Goal: Information Seeking & Learning: Learn about a topic

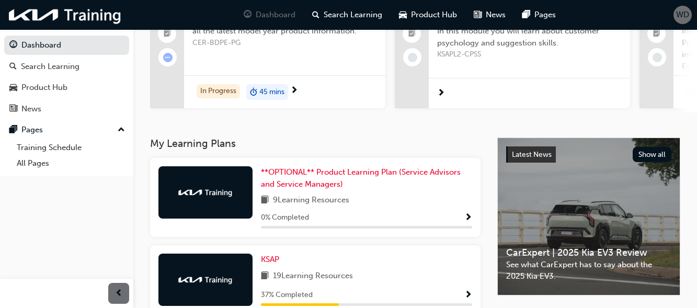
scroll to position [120, 0]
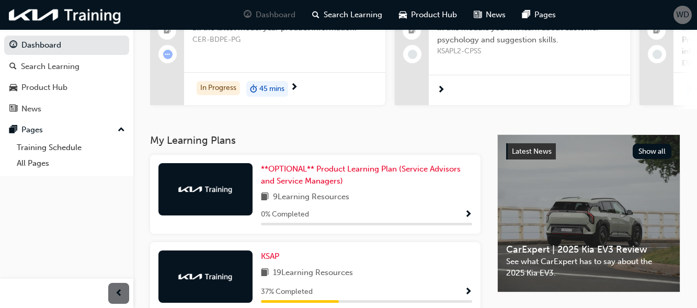
click at [465, 294] on span "Show Progress" at bounding box center [468, 291] width 8 height 9
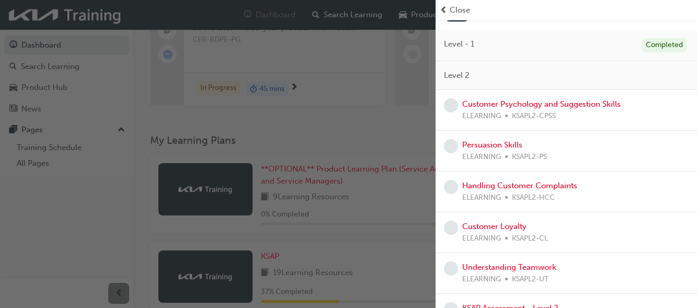
scroll to position [76, 0]
click at [551, 101] on link "Customer Psychology and Suggestion Skills" at bounding box center [541, 103] width 158 height 9
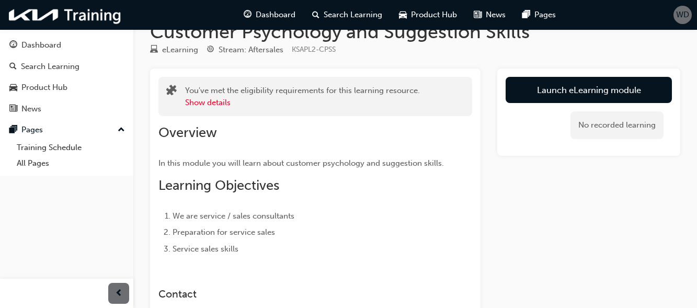
scroll to position [26, 0]
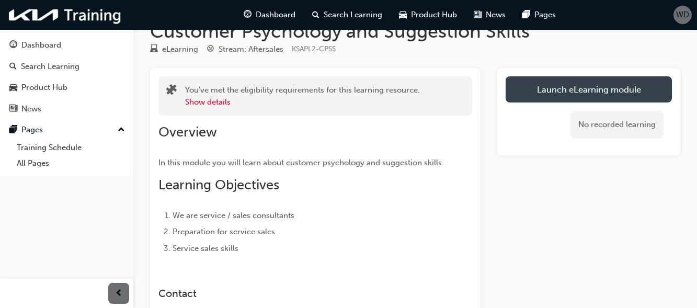
click at [566, 86] on link "Launch eLearning module" at bounding box center [588, 89] width 166 height 26
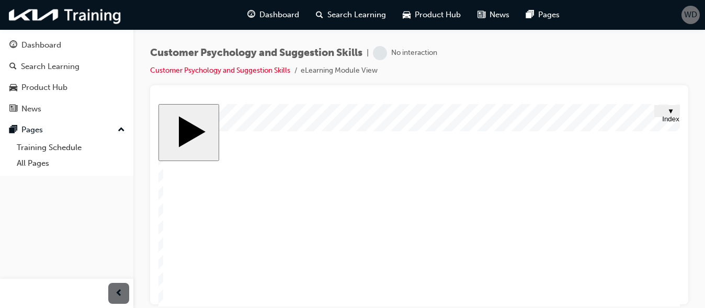
click at [453, 67] on div "Customer Psychology and Suggestion Skills | No interaction Customer Psychology …" at bounding box center [419, 65] width 538 height 39
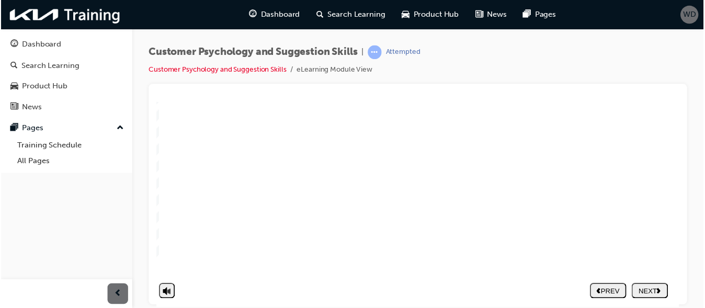
scroll to position [174, 10]
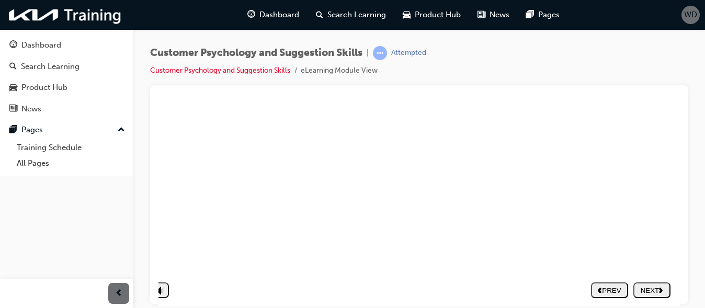
click at [641, 279] on nav "PREV NEXT SUBMIT" at bounding box center [630, 290] width 79 height 24
click at [660, 287] on polygon "next" at bounding box center [661, 289] width 4 height 5
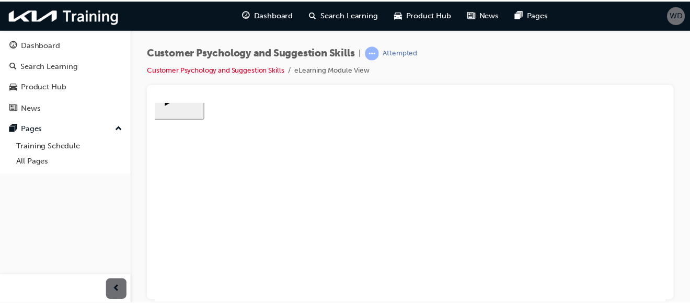
scroll to position [40, 10]
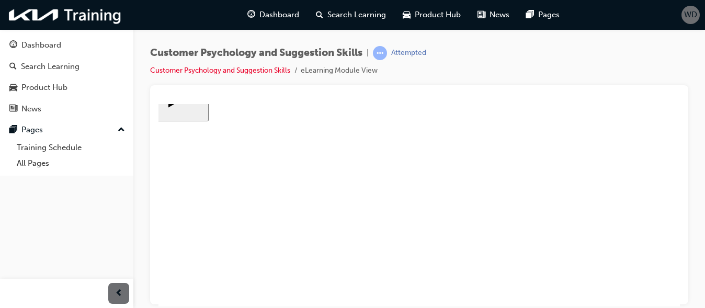
click at [696, 174] on div "Customer Psychology and Suggestion Skills | Attempted Customer Psychology and S…" at bounding box center [418, 155] width 571 height 252
click at [696, 176] on div "Customer Psychology and Suggestion Skills | Attempted Customer Psychology and S…" at bounding box center [418, 155] width 571 height 252
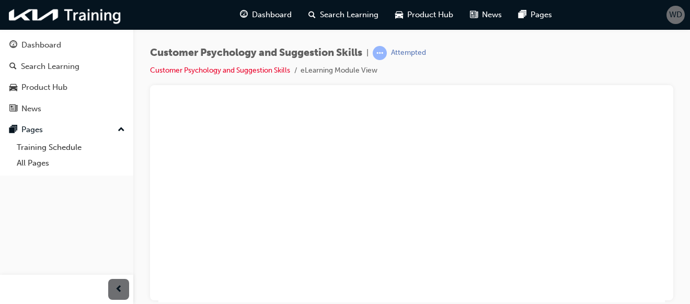
scroll to position [100, 10]
click at [639, 282] on div "NEXT" at bounding box center [643, 286] width 29 height 8
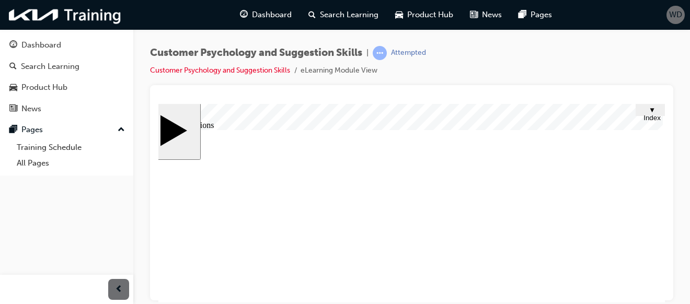
scroll to position [0, 18]
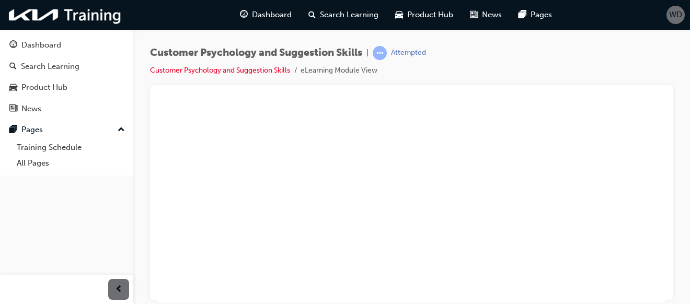
scroll to position [63, 18]
click at [632, 278] on button "NEXT" at bounding box center [643, 286] width 37 height 16
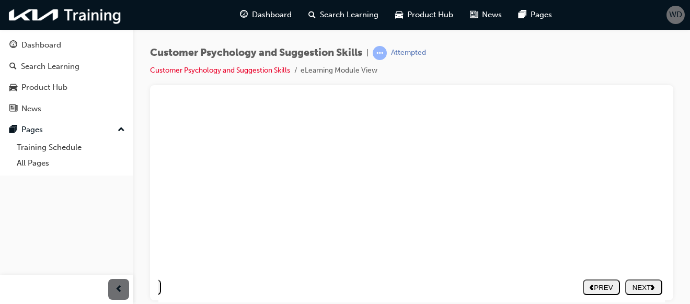
click at [638, 283] on div "NEXT" at bounding box center [643, 287] width 29 height 8
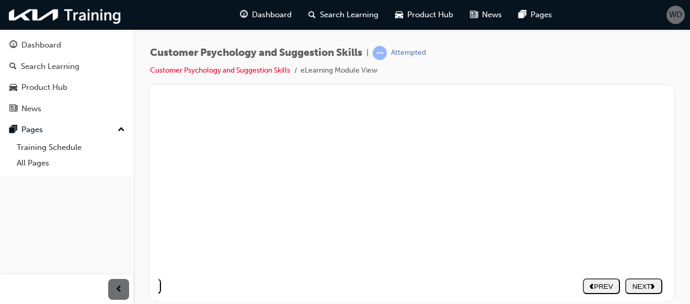
click at [639, 282] on div "NEXT" at bounding box center [643, 286] width 29 height 8
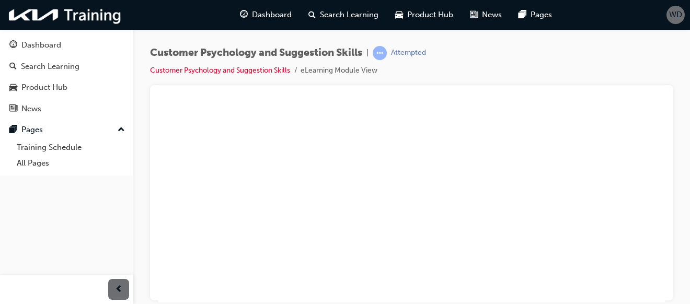
scroll to position [145, 18]
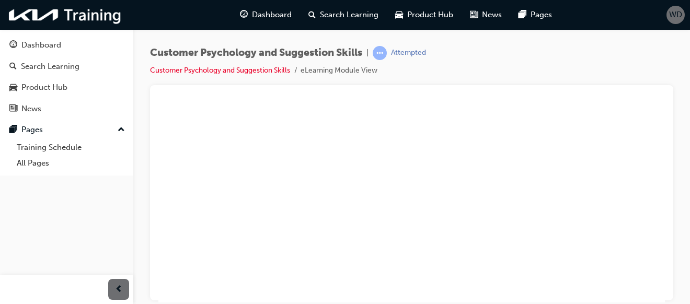
scroll to position [144, 19]
click at [621, 289] on div "NEXT" at bounding box center [635, 288] width 29 height 8
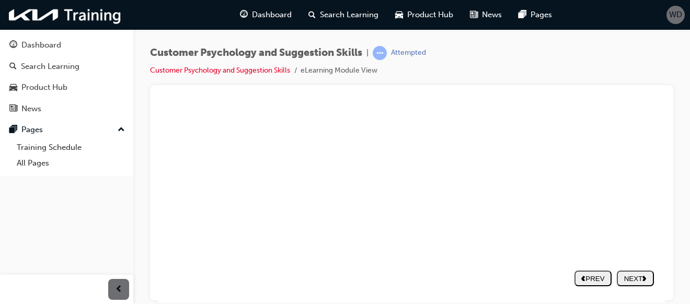
click at [624, 278] on button "NEXT" at bounding box center [635, 286] width 37 height 16
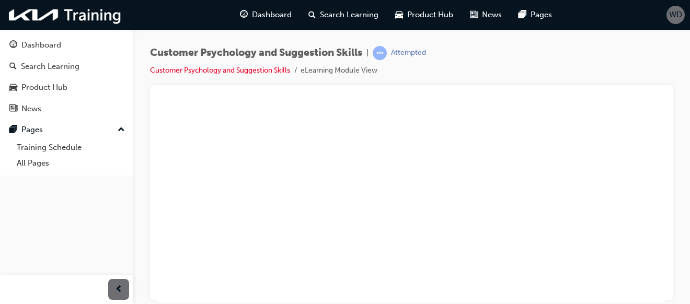
scroll to position [57, 34]
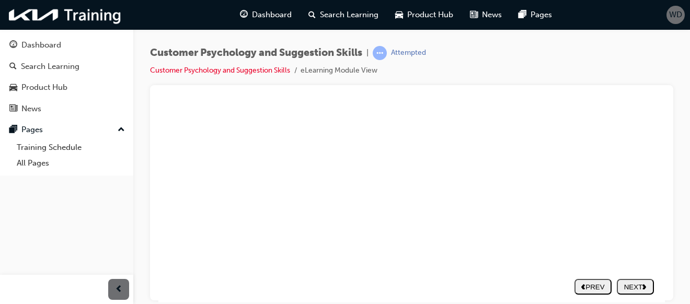
scroll to position [172, 34]
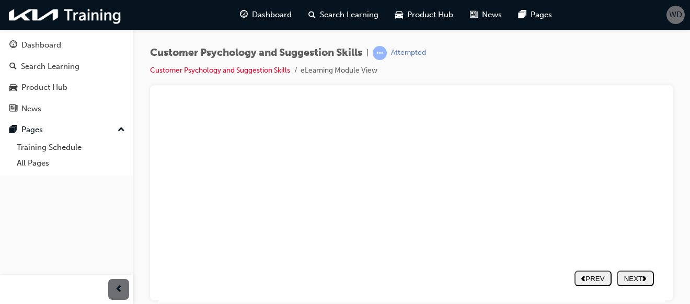
click at [617, 283] on button "NEXT" at bounding box center [635, 278] width 37 height 16
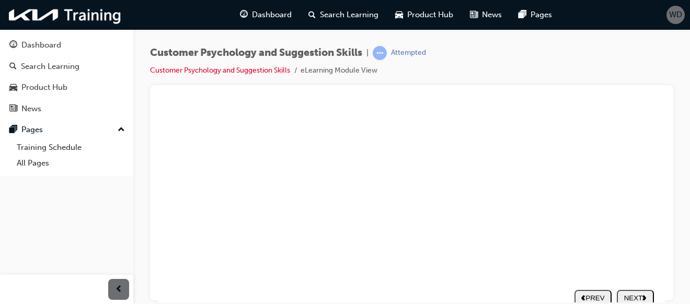
scroll to position [159, 34]
click at [617, 283] on button "NEXT" at bounding box center [635, 286] width 37 height 16
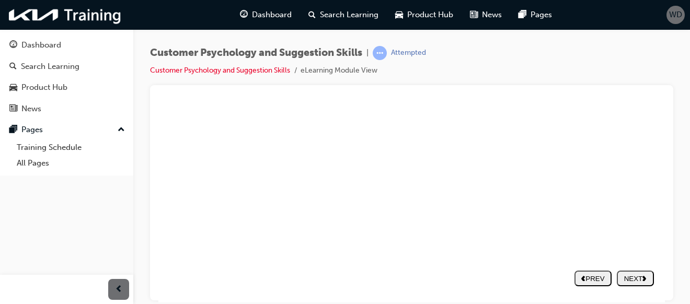
click at [628, 274] on div "NEXT" at bounding box center [635, 278] width 29 height 8
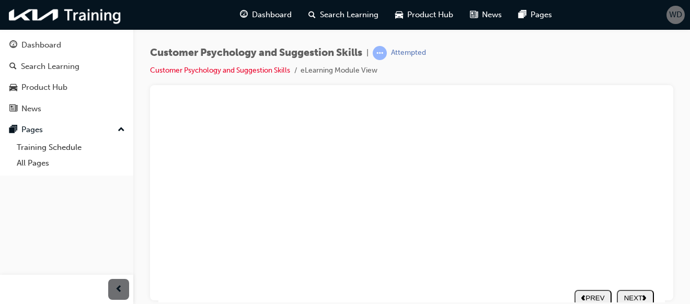
scroll to position [159, 34]
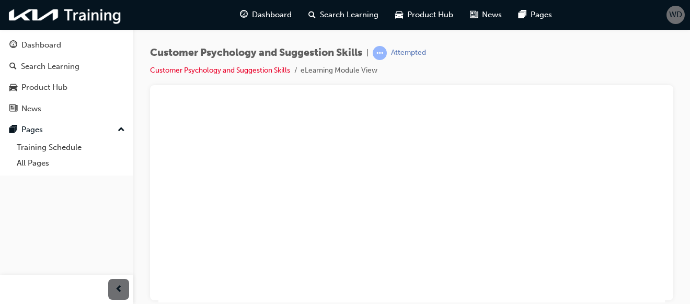
scroll to position [61, 34]
type textarea "E"
type textarea "En"
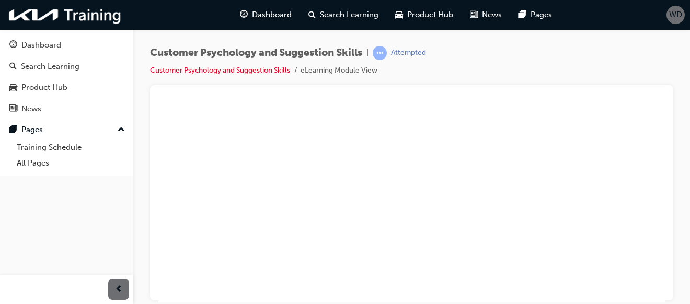
type textarea "En"
type textarea "Ens"
type textarea "Ensu"
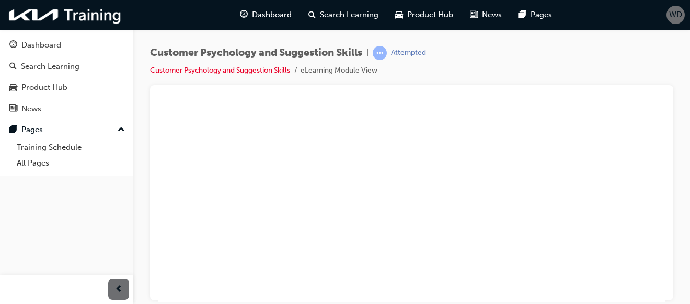
type textarea "Ensur"
type textarea "Ensure"
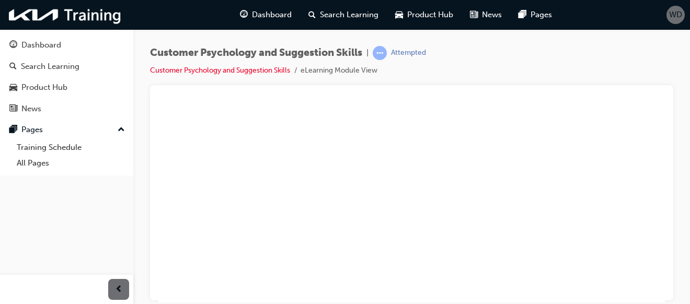
type textarea "Ensure"
type textarea "Ensure g"
type textarea "Ensure ge"
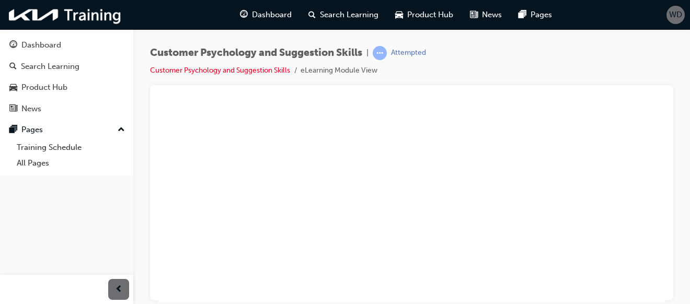
type textarea "Ensure gen"
type textarea "Ensure genu"
type textarea "Ensure genui"
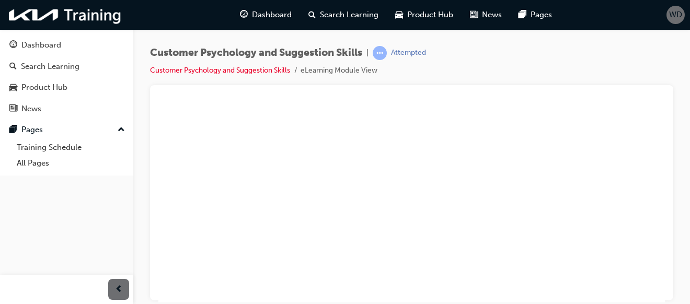
type textarea "Ensure genui"
type textarea "Ensure genuin"
type textarea "Ensure genuine"
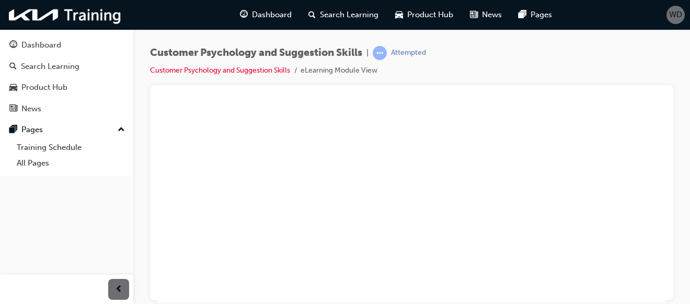
type textarea "Ensure genuine"
type textarea "Ensure genuine p"
type textarea "Ensure genuine pa"
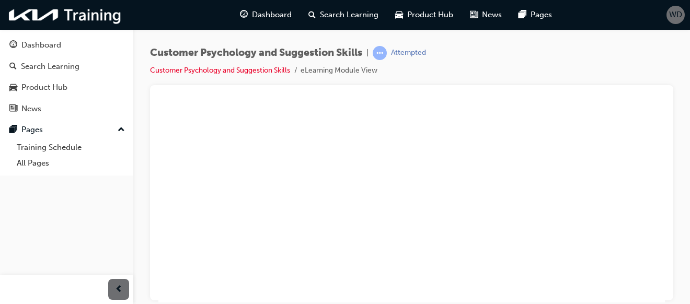
type textarea "Ensure genuine pa"
type textarea "Ensure genuine par"
type textarea "Ensure genuine part"
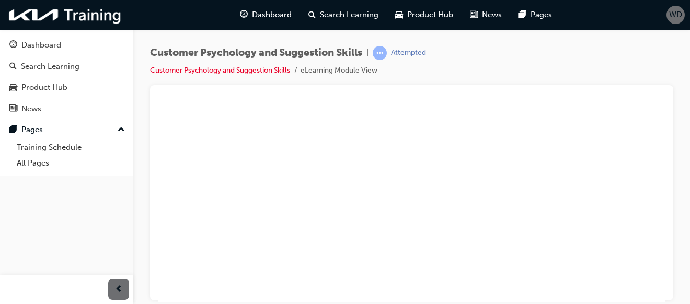
type textarea "Ensure genuine parts"
type textarea "Ensure genuine parts."
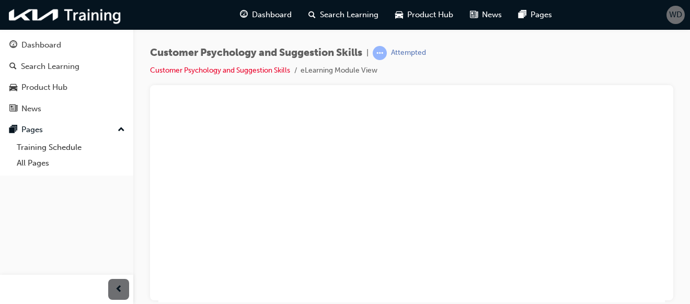
type textarea "Ensure genuine parts."
type textarea "W"
type textarea "Wa"
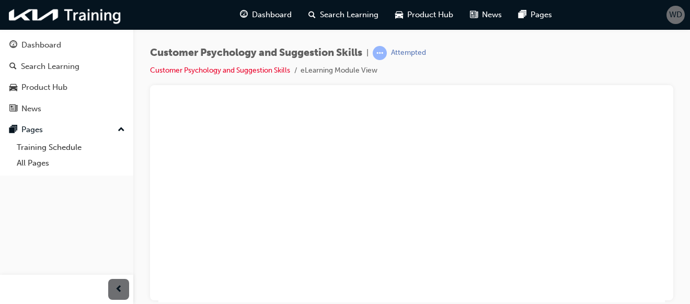
type textarea "Wa"
type textarea "War"
type textarea "Warr"
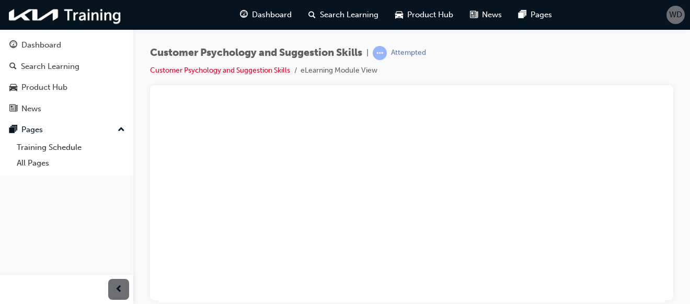
type textarea "Warra"
type textarea "Warran"
type textarea "Warrant"
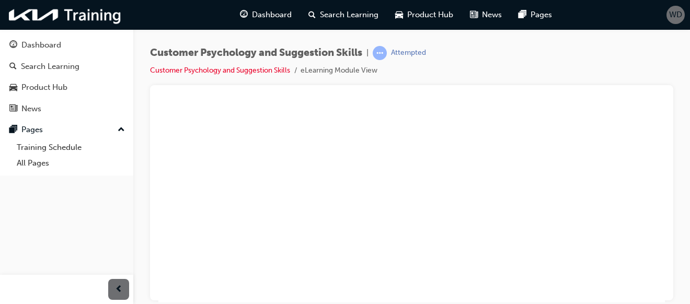
type textarea "Warrant"
type textarea "Warranty"
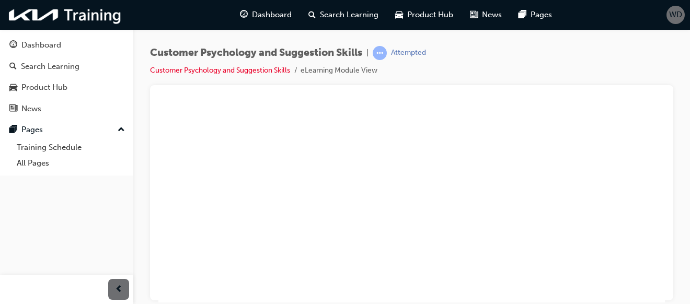
type textarea "Warranty o"
type textarea "Warranty or"
type textarea "Warranty o"
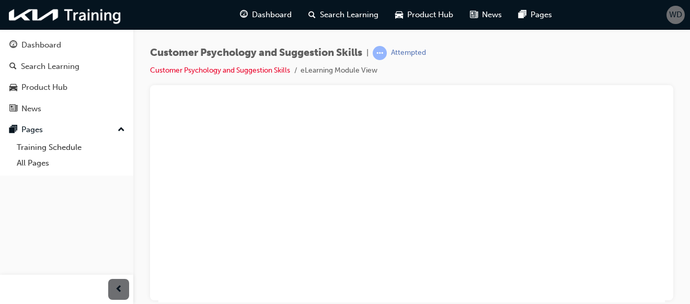
type textarea "Warranty o"
type textarea "Warranty"
type textarea "Warranty a"
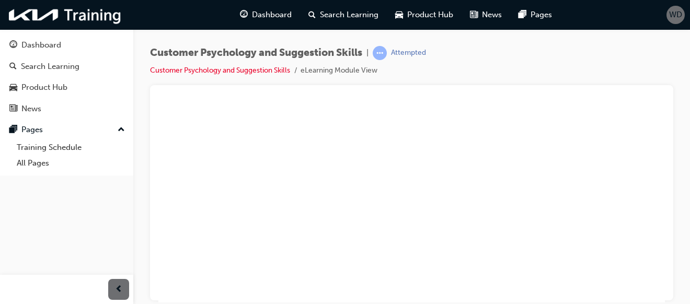
type textarea "Warranty an"
type textarea "Warranty and"
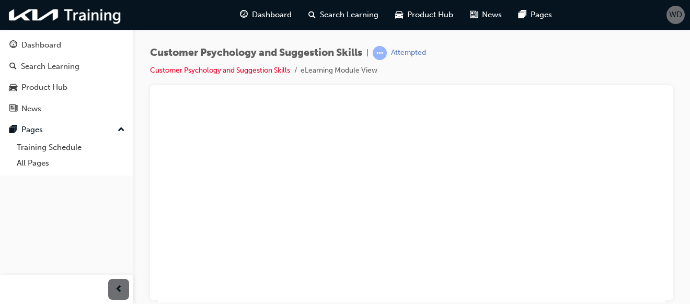
type textarea "Warranty and"
type textarea "Warranty and p"
type textarea "Warranty and pr"
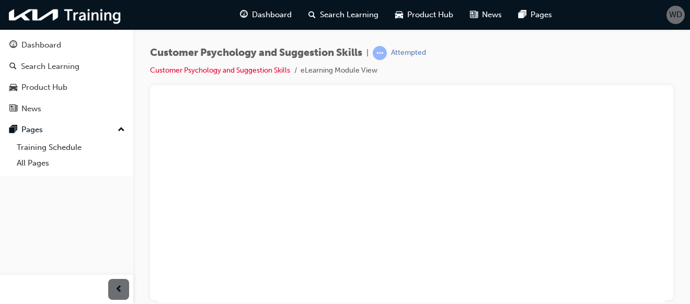
type textarea "Warranty and pro"
type textarea "Warranty and prol"
type textarea "Warranty and prolo"
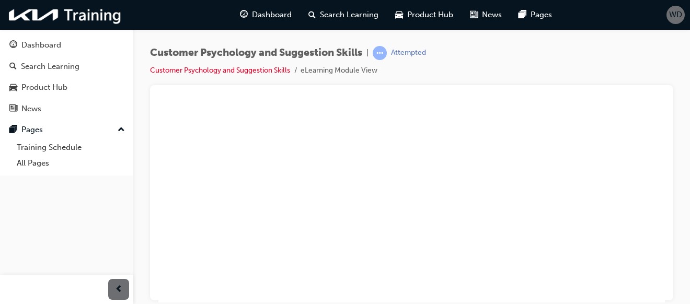
type textarea "Warranty and prolo"
type textarea "Warranty and prolon"
type textarea "Warranty and prolong"
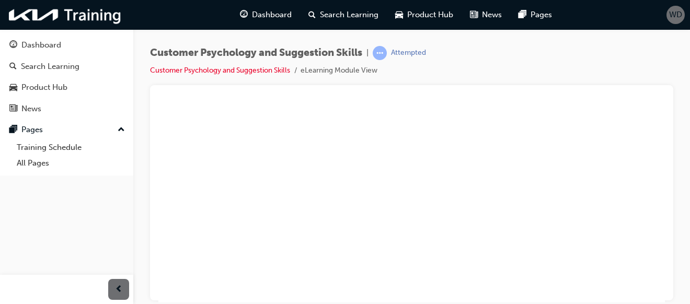
type textarea "Warranty and prolong"
type textarea "Warranty and prolong l"
type textarea "Warranty and prolong li"
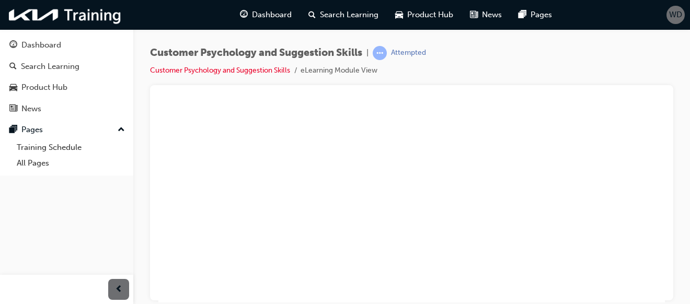
type textarea "Warranty and prolong li"
type textarea "Warranty and prolong lif"
type textarea "Warranty and prolong life"
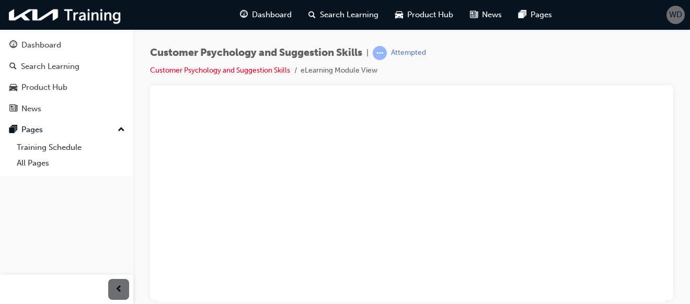
type textarea "Warranty and prolong life"
type textarea "Warranty and prolong life o"
type textarea "Warranty and prolong life of"
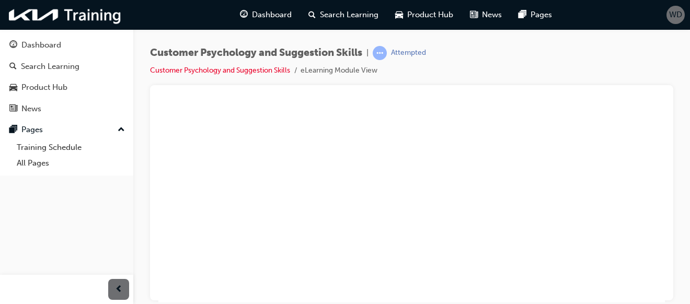
type textarea "Warranty and prolong life of"
type textarea "Warranty and prolong life of v"
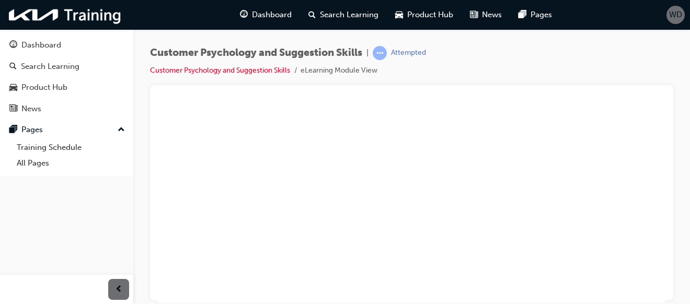
type textarea "Warranty and prolong life of ve"
type textarea "Warranty and prolong life of veh"
type textarea "Warranty and prolong life of vehi"
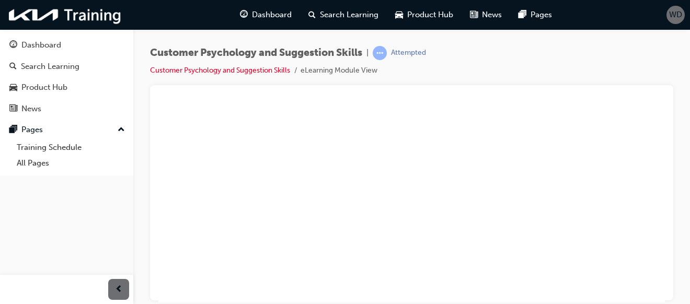
type textarea "Warranty and prolong life of vehi"
type textarea "Warranty and prolong life of vehic"
type textarea "Warranty and prolong life of vehicl"
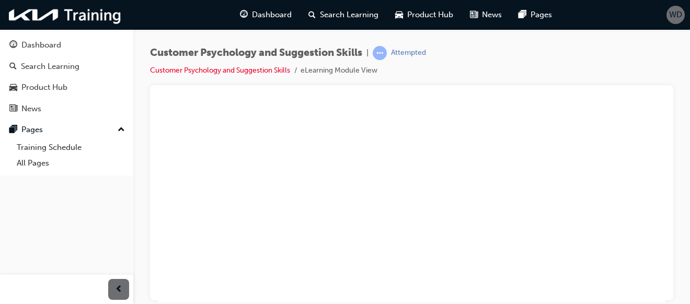
type textarea "Warranty and prolong life of vehicle"
type textarea "Warranty and prolong life of vehicle."
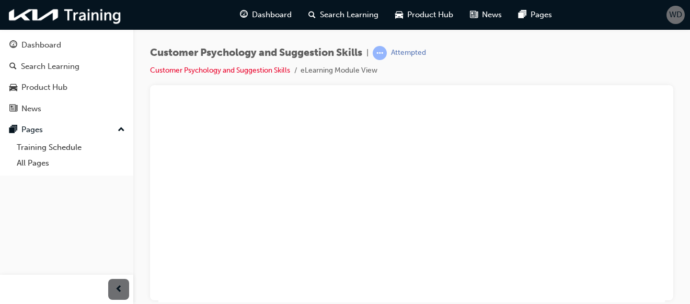
type textarea "Ensure genuine parts."
type textarea "Warranty and prolong life of vehicle."
click at [631, 282] on div "NEXT" at bounding box center [635, 286] width 29 height 8
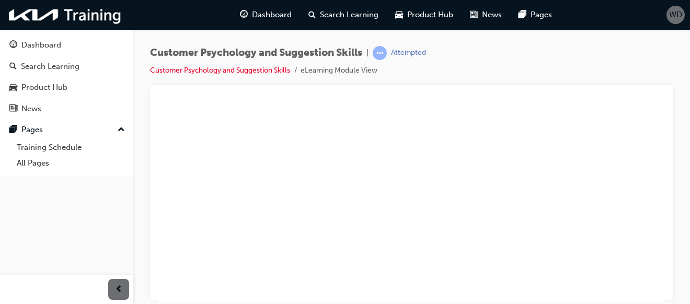
scroll to position [105, 34]
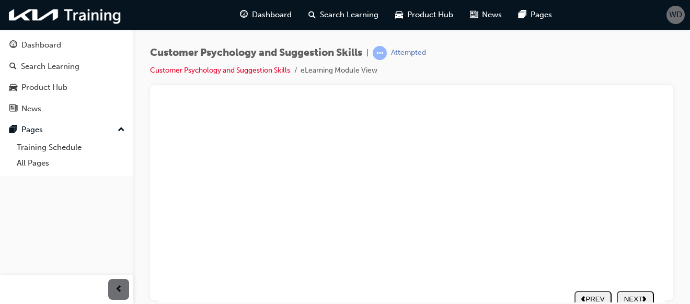
click at [631, 282] on div "NEXT" at bounding box center [635, 286] width 29 height 8
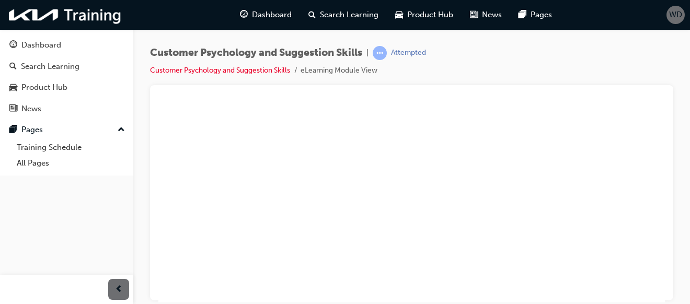
scroll to position [129, 34]
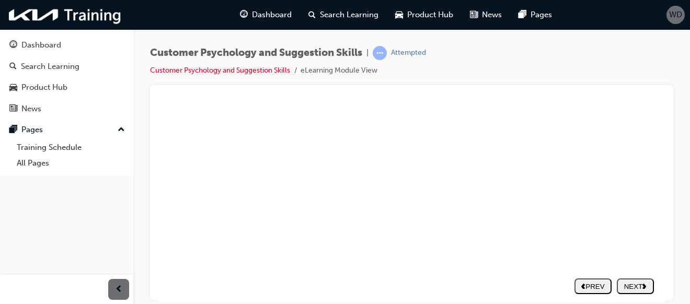
scroll to position [175, 34]
click at [629, 282] on div "NEXT" at bounding box center [635, 286] width 29 height 8
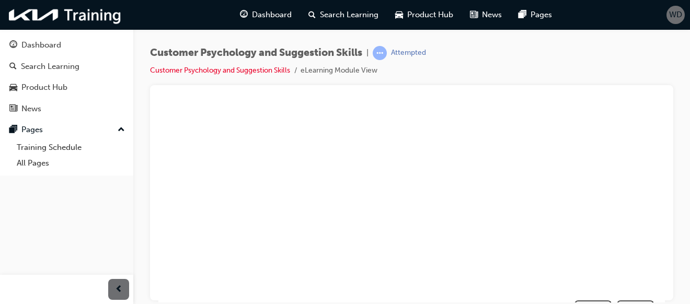
scroll to position [148, 34]
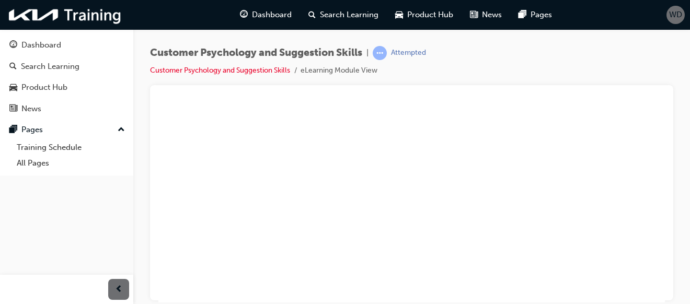
scroll to position [70, 34]
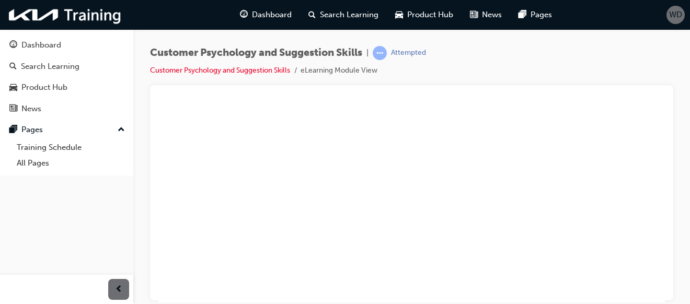
scroll to position [133, 32]
click at [628, 282] on div "NEXT" at bounding box center [635, 286] width 29 height 8
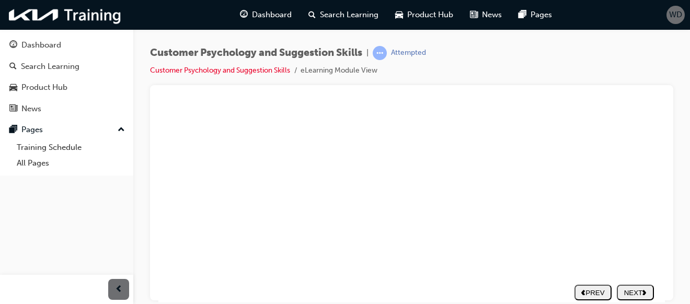
scroll to position [117, 32]
click at [630, 282] on div "NEXT" at bounding box center [635, 286] width 29 height 8
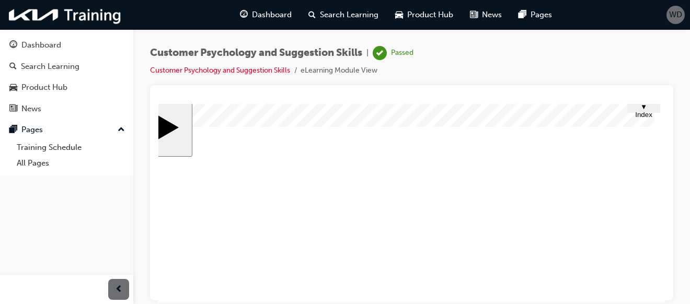
scroll to position [4, 32]
click at [645, 111] on span "▼ Index" at bounding box center [643, 111] width 17 height 16
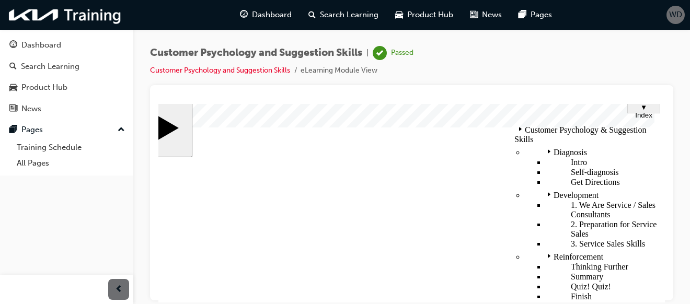
click at [546, 292] on div "Finish" at bounding box center [602, 296] width 112 height 9
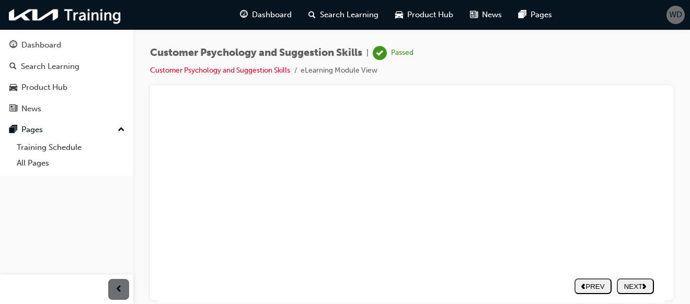
scroll to position [178, 32]
click at [626, 275] on nav "PREV NEXT SUBMIT" at bounding box center [613, 286] width 79 height 24
click at [599, 282] on div "PREV" at bounding box center [593, 286] width 29 height 8
click at [626, 272] on nav "PREV NEXT SUBMIT" at bounding box center [613, 278] width 79 height 24
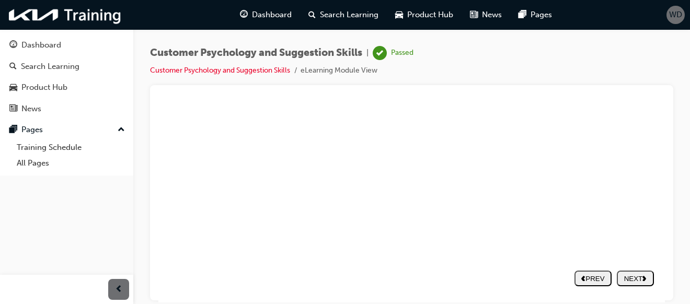
drag, startPoint x: 516, startPoint y: 126, endPoint x: 610, endPoint y: 194, distance: 115.6
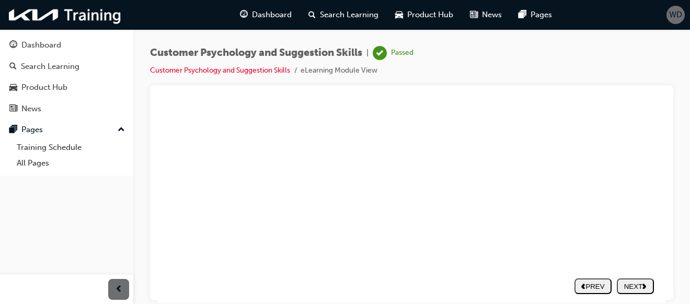
click at [621, 282] on div "NEXT" at bounding box center [635, 286] width 29 height 8
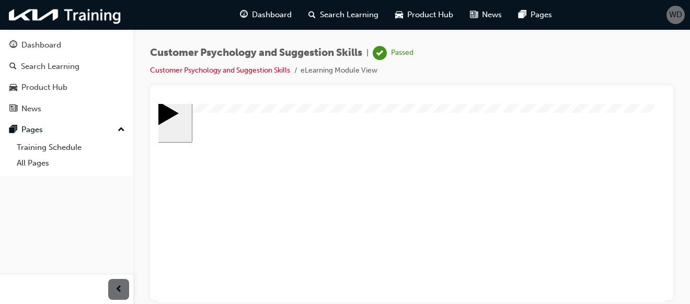
scroll to position [16, 32]
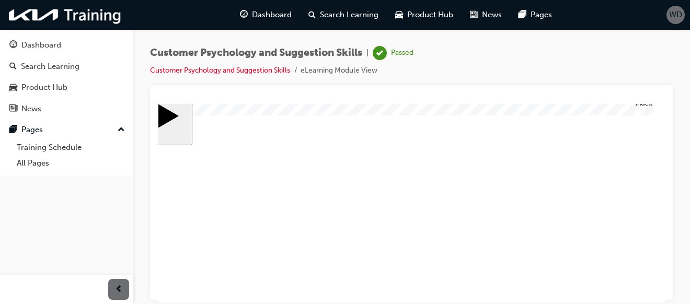
drag, startPoint x: 585, startPoint y: 151, endPoint x: 652, endPoint y: 221, distance: 96.9
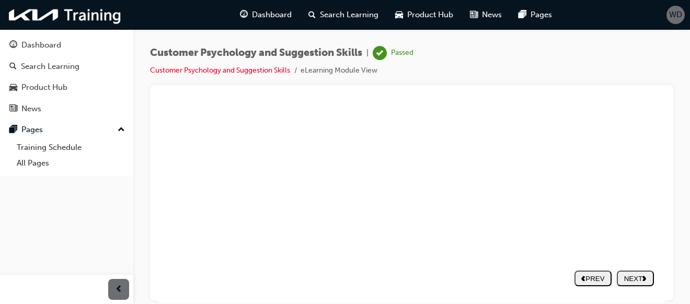
drag, startPoint x: 652, startPoint y: 221, endPoint x: 584, endPoint y: 236, distance: 70.0
drag, startPoint x: 584, startPoint y: 236, endPoint x: 634, endPoint y: 277, distance: 65.0
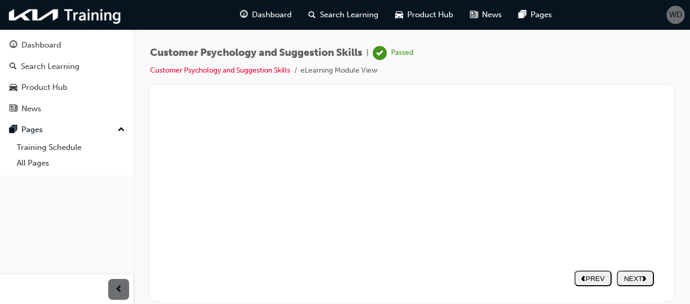
click at [634, 277] on div "slide: Finish Trapezoid 1 Trapezoid 2 Rectangle 1 Rectangle 2 You have complete…" at bounding box center [398, 110] width 533 height 369
click at [634, 277] on nav "PREV NEXT SUBMIT" at bounding box center [613, 278] width 79 height 24
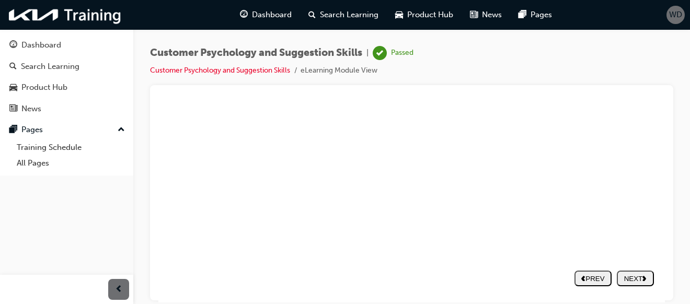
click at [634, 277] on nav "PREV NEXT SUBMIT" at bounding box center [613, 278] width 79 height 24
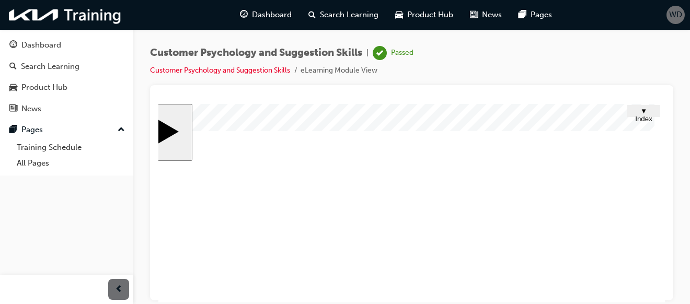
drag, startPoint x: 609, startPoint y: 293, endPoint x: 502, endPoint y: 293, distance: 106.6
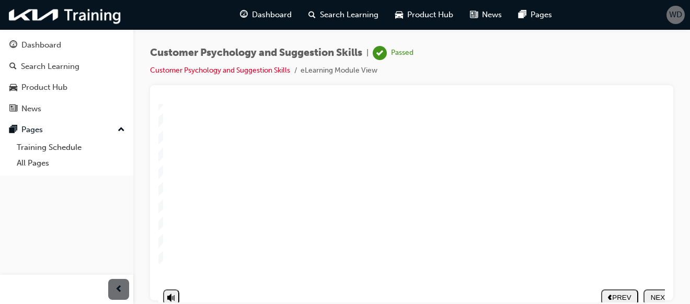
scroll to position [178, 0]
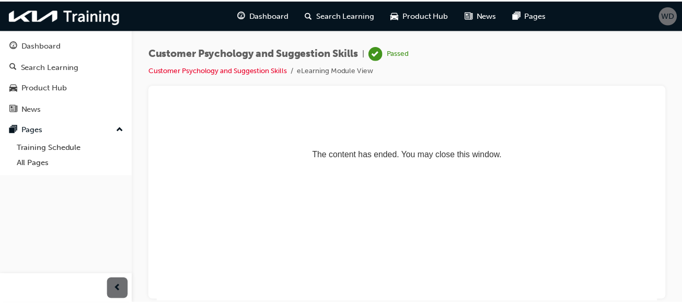
scroll to position [0, 0]
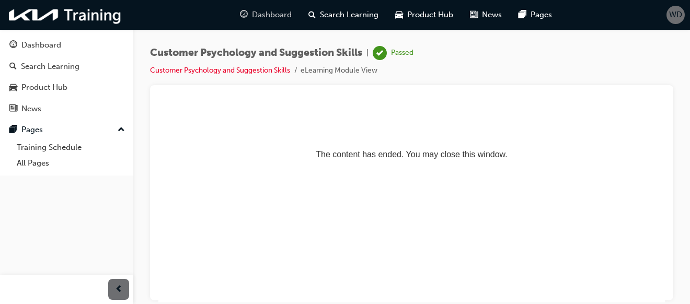
click at [291, 17] on span "Dashboard" at bounding box center [272, 15] width 40 height 12
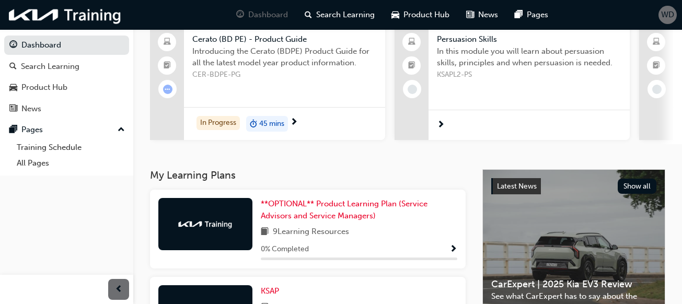
scroll to position [177, 0]
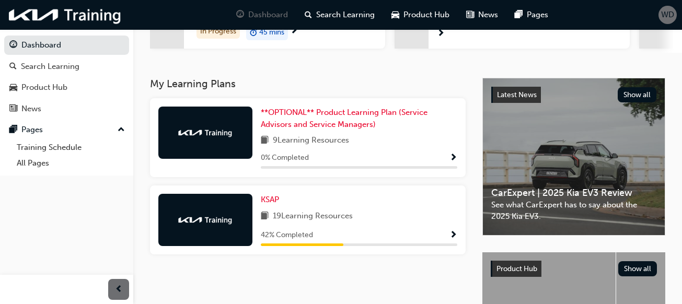
click at [450, 233] on span "Show Progress" at bounding box center [454, 235] width 8 height 9
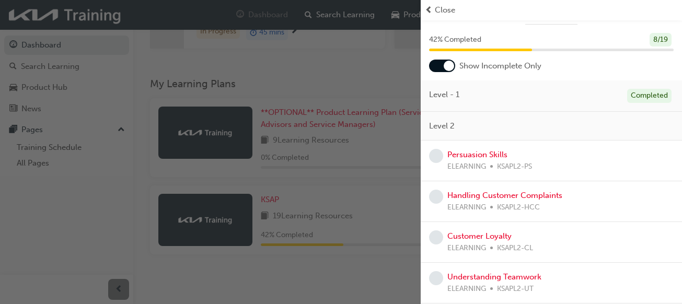
scroll to position [24, 0]
click at [483, 155] on link "Persuasion Skills" at bounding box center [477, 155] width 60 height 9
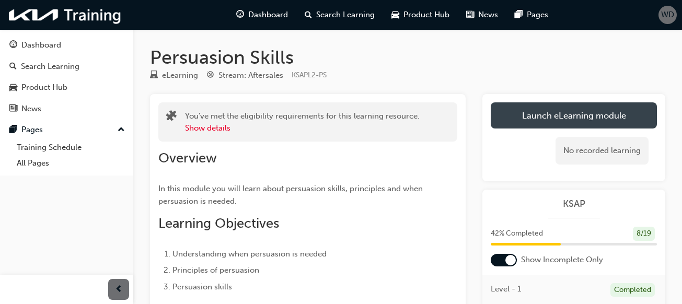
click at [560, 108] on link "Launch eLearning module" at bounding box center [574, 115] width 166 height 26
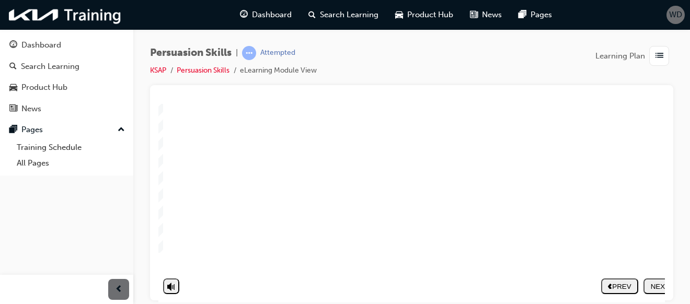
scroll to position [176, 34]
click at [642, 283] on polygon "next" at bounding box center [644, 285] width 4 height 5
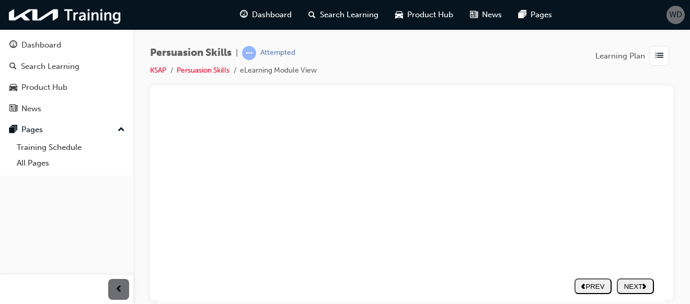
click at [621, 282] on div "NEXT" at bounding box center [635, 286] width 29 height 8
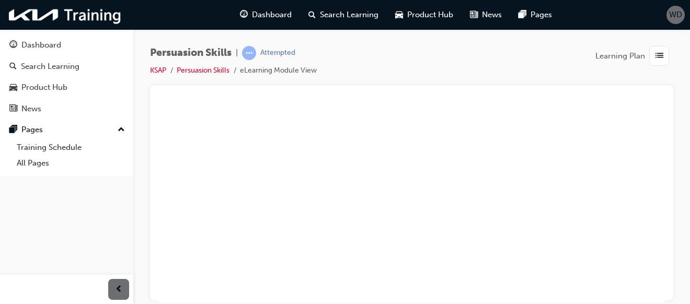
scroll to position [66, 34]
click at [622, 282] on div "NEXT" at bounding box center [635, 286] width 29 height 8
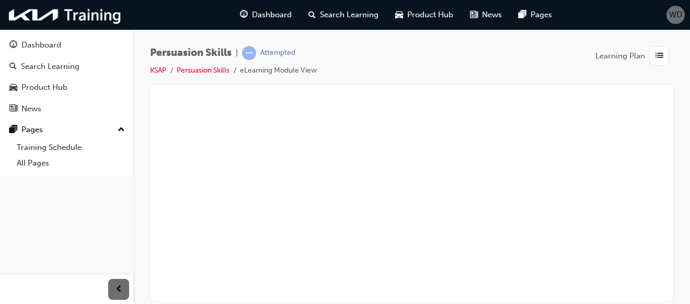
click at [623, 282] on div "NEXT" at bounding box center [635, 286] width 29 height 8
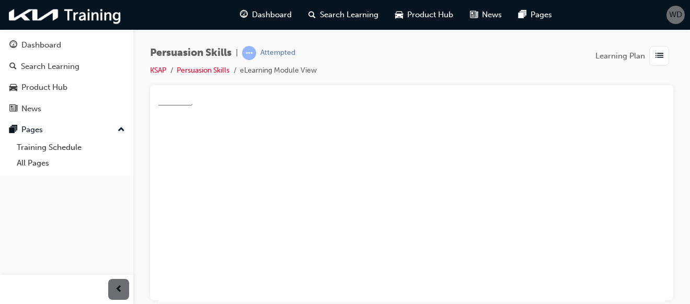
type textarea "A"
type textarea "Ad"
type textarea "Add"
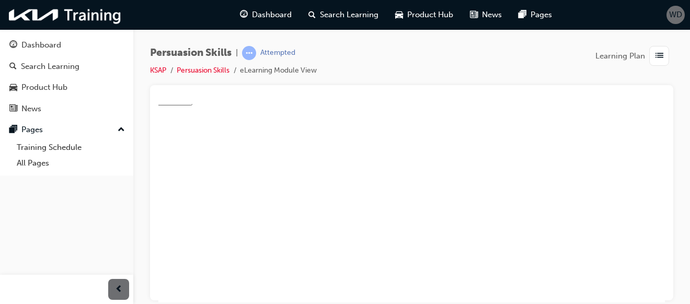
type textarea "Add"
type textarea "Add-"
type textarea "Add-="
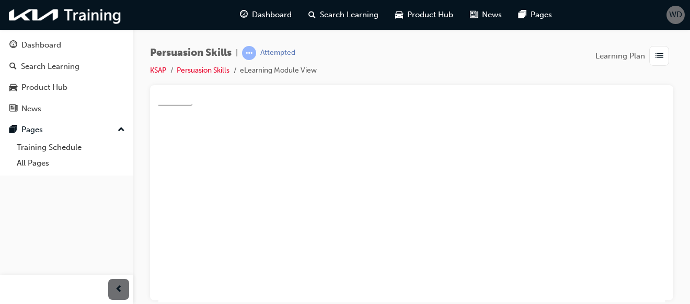
type textarea "Add-"
type textarea "Add-p"
type textarea "Add-pn"
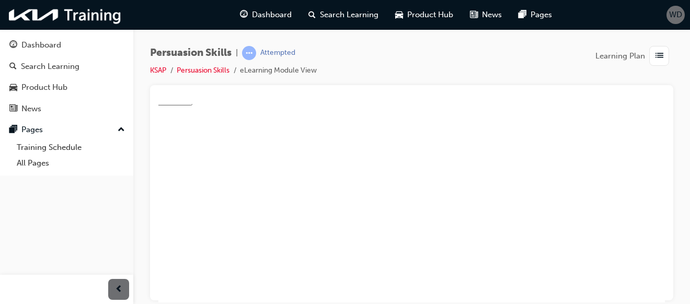
type textarea "Add-pn"
type textarea "Add-p"
type textarea "Add-"
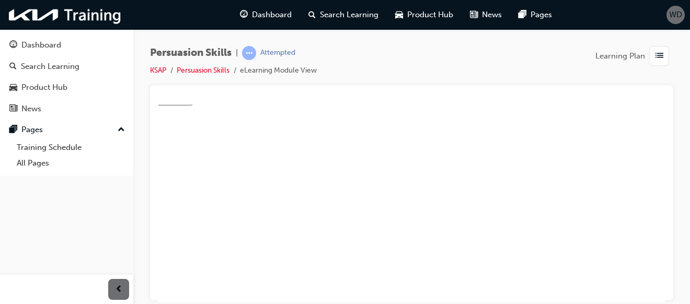
type textarea "Add-o"
type textarea "Add-on"
type textarea "Add-ons"
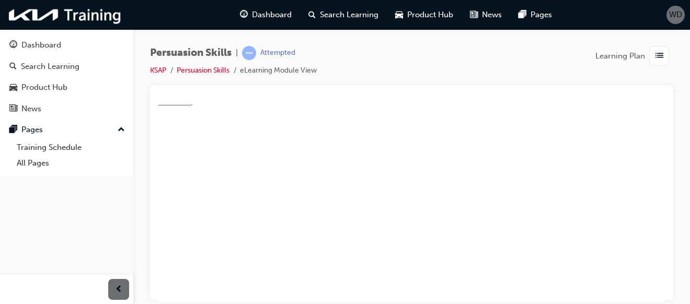
type textarea "Add-ons"
type textarea "Add-ons f"
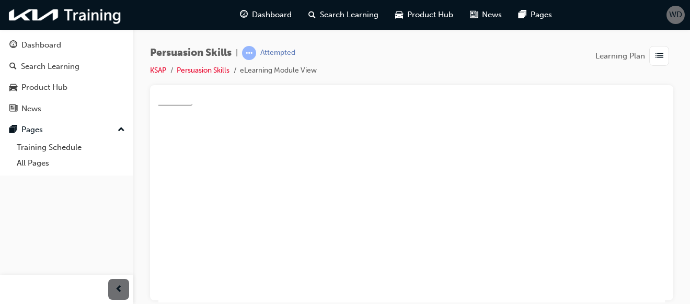
type textarea "Add-ons fo"
type textarea "Add-ons for"
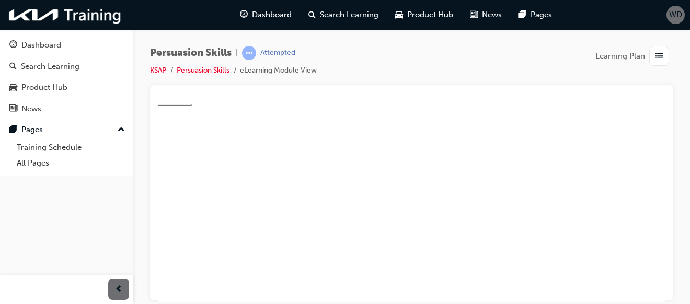
type textarea "Add-ons for"
type textarea "Add-ons for r"
type textarea "Add-ons for re"
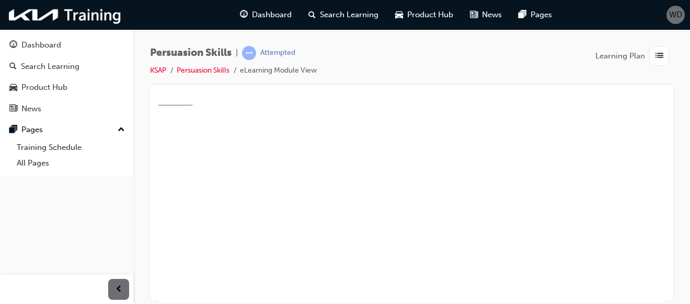
type textarea "Add-ons for rep"
type textarea "Add-ons for repa"
type textarea "Add-ons for repai"
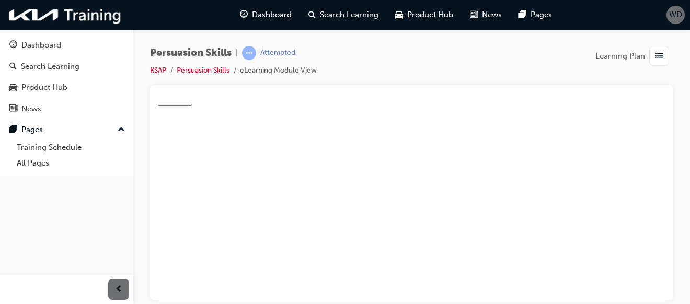
type textarea "Add-ons for repai"
type textarea "Add-ons for repair"
type textarea "Add-ons for repairs"
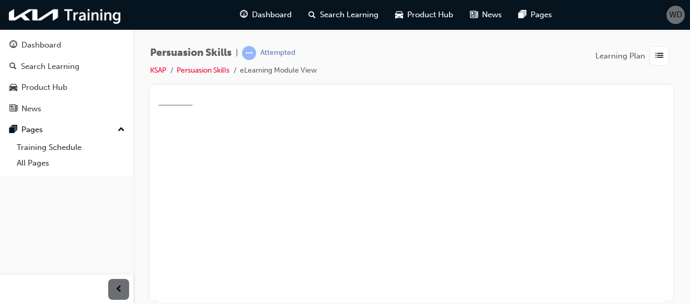
type textarea "Add-ons for repairs."
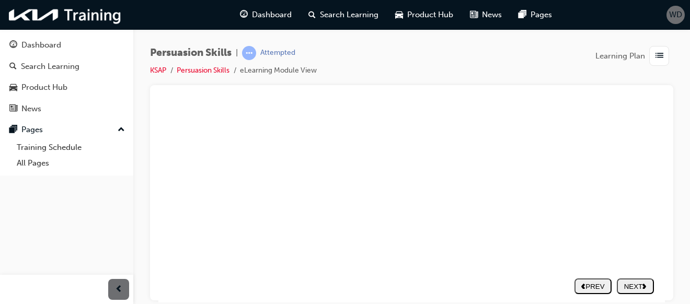
click at [621, 282] on div "NEXT" at bounding box center [635, 286] width 29 height 8
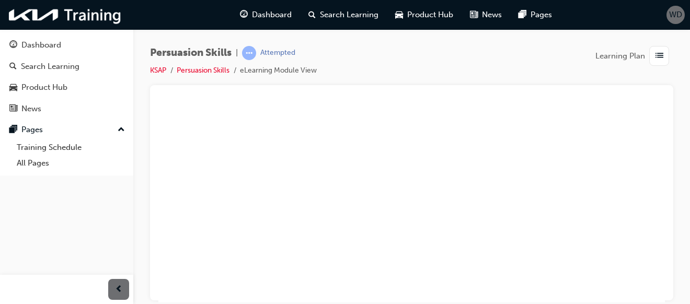
scroll to position [142, 34]
click at [629, 282] on div "NEXT" at bounding box center [635, 286] width 29 height 8
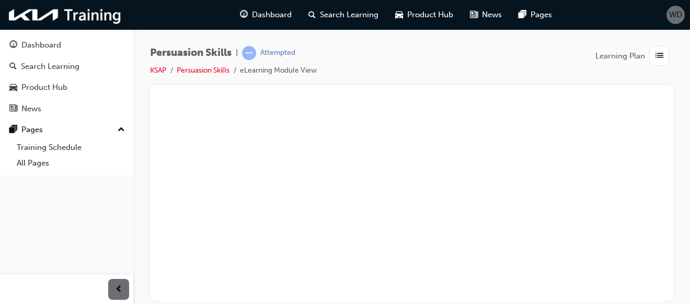
click at [626, 278] on button "NEXT" at bounding box center [635, 286] width 37 height 16
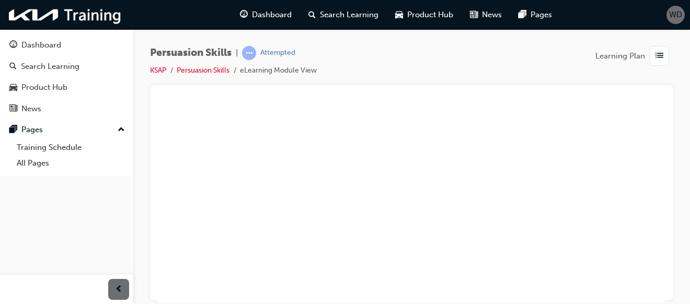
scroll to position [133, 34]
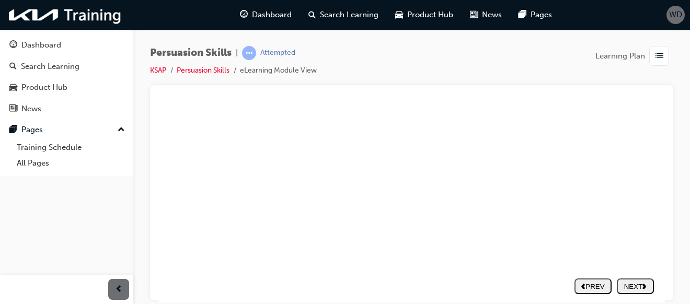
click at [621, 282] on div "NEXT" at bounding box center [635, 286] width 29 height 8
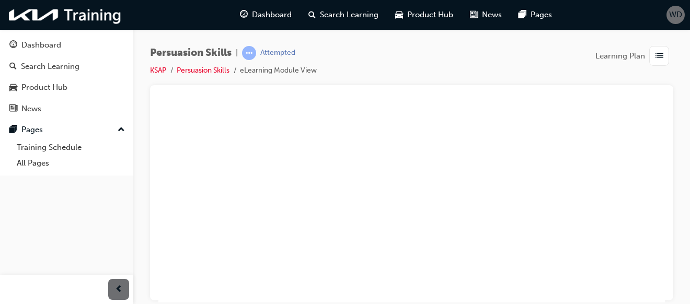
scroll to position [59, 34]
click at [620, 278] on button "NEXT" at bounding box center [635, 286] width 37 height 16
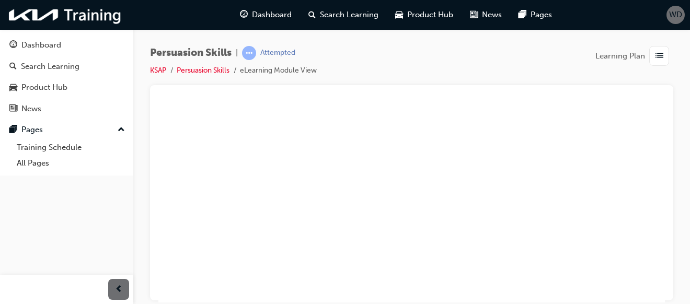
scroll to position [154, 34]
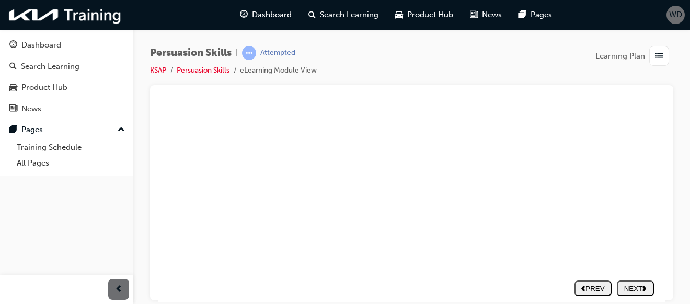
click at [619, 283] on button "NEXT" at bounding box center [635, 278] width 37 height 16
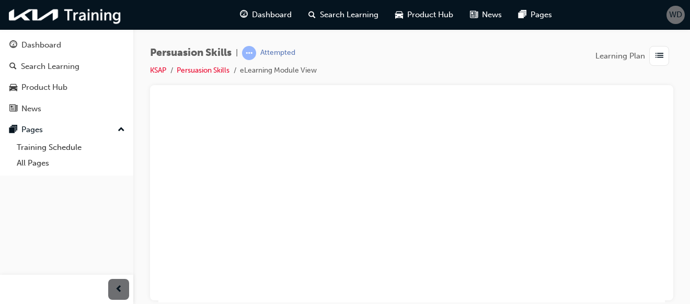
scroll to position [140, 34]
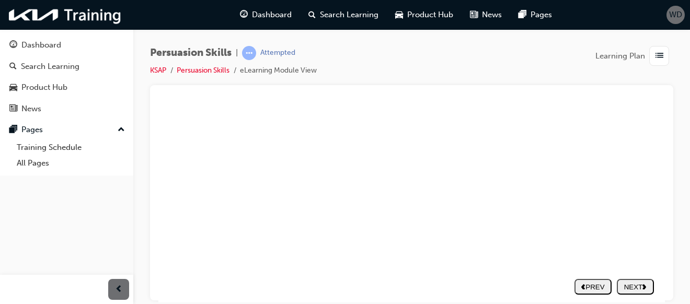
scroll to position [178, 34]
click at [625, 282] on div "NEXT" at bounding box center [635, 286] width 29 height 8
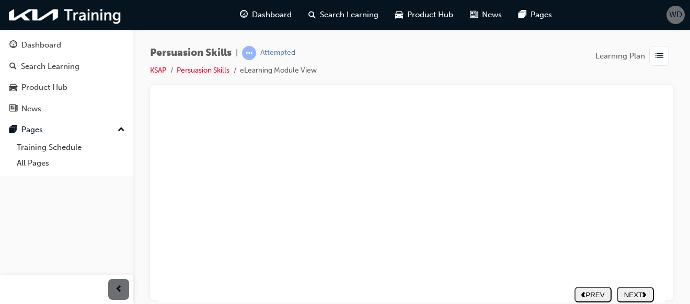
scroll to position [178, 34]
click at [629, 282] on div "NEXT" at bounding box center [635, 286] width 29 height 8
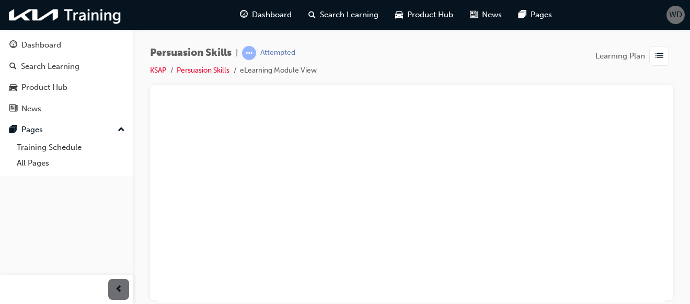
click at [627, 290] on div "NEXT" at bounding box center [635, 286] width 29 height 8
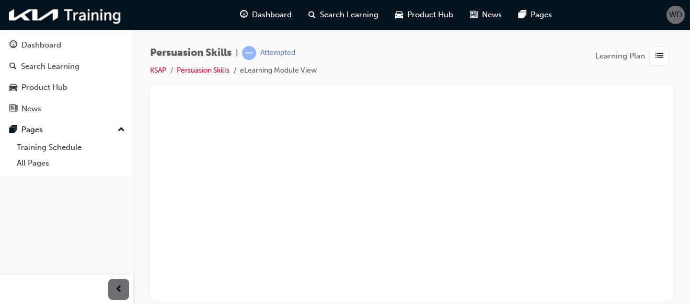
scroll to position [141, 34]
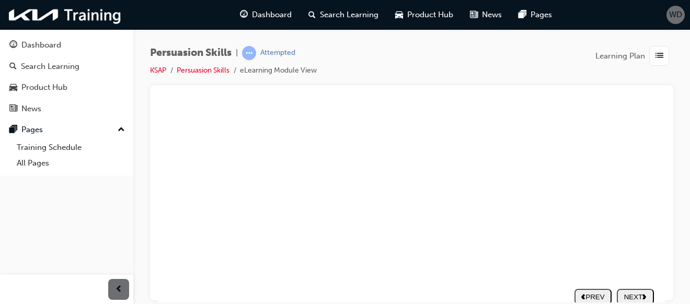
scroll to position [178, 34]
click at [627, 283] on button "NEXT" at bounding box center [635, 286] width 37 height 16
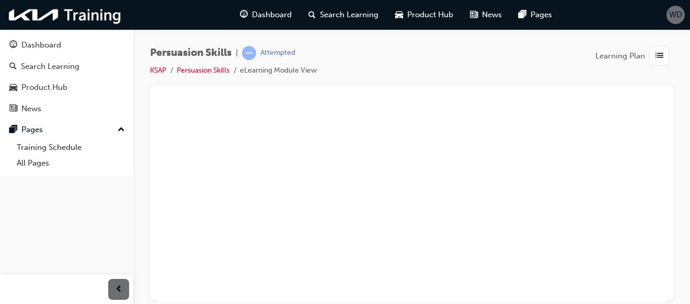
scroll to position [84, 34]
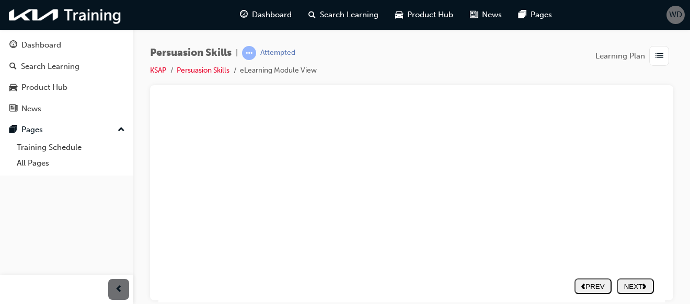
click at [621, 282] on div "NEXT" at bounding box center [635, 286] width 29 height 8
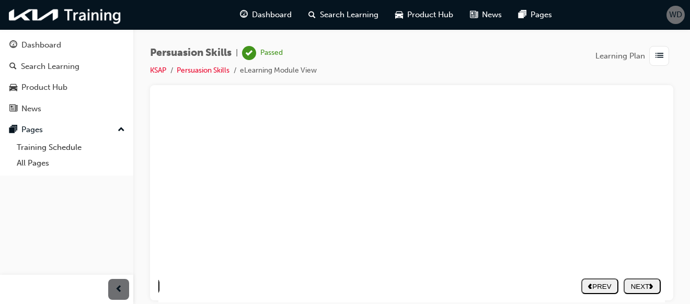
scroll to position [178, 34]
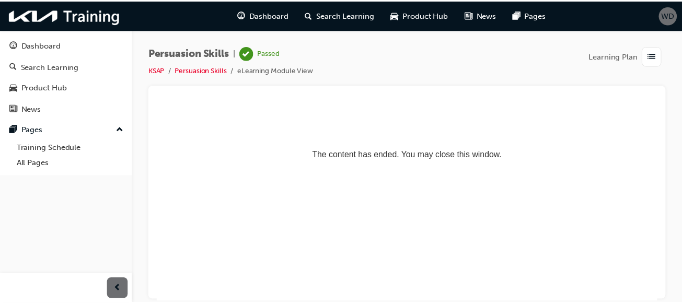
scroll to position [0, 0]
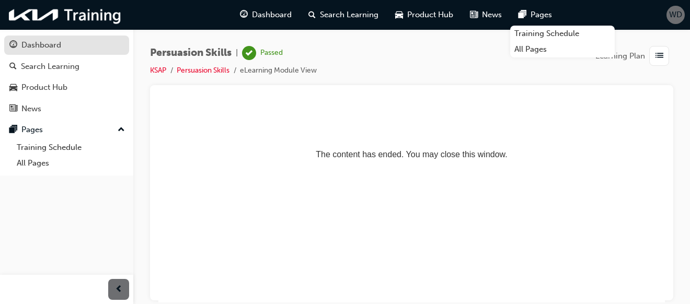
click at [65, 53] on link "Dashboard" at bounding box center [66, 45] width 125 height 19
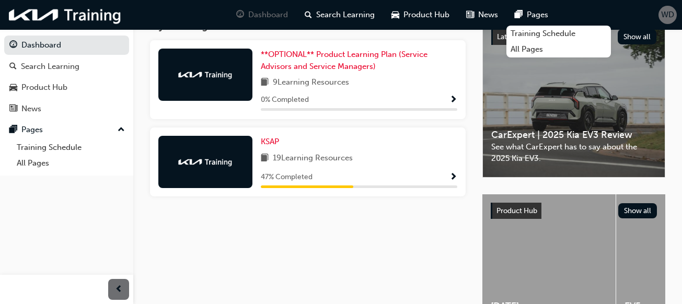
scroll to position [243, 0]
